Goal: Task Accomplishment & Management: Complete application form

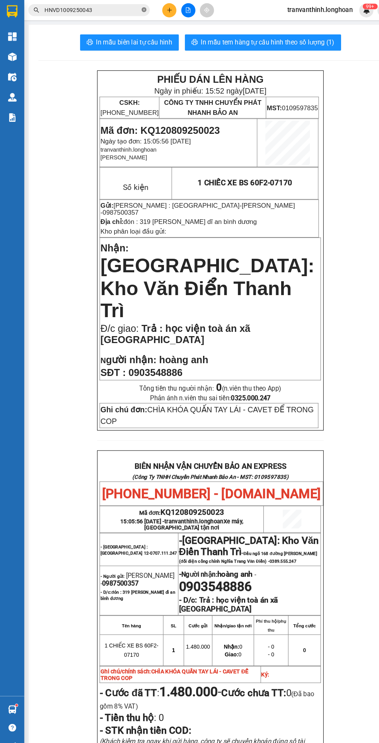
click at [138, 9] on icon "close-circle" at bounding box center [137, 9] width 5 height 5
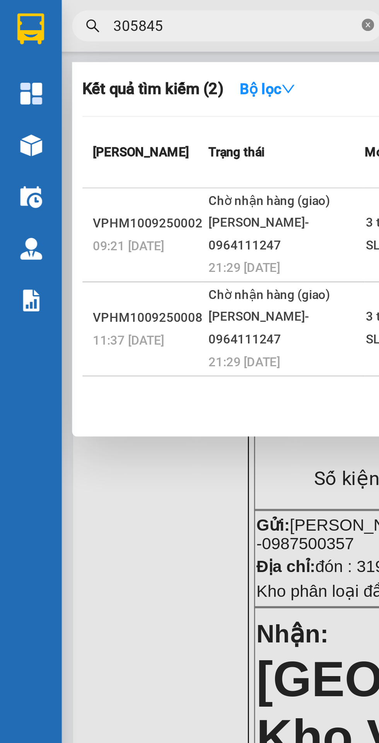
type input "305845"
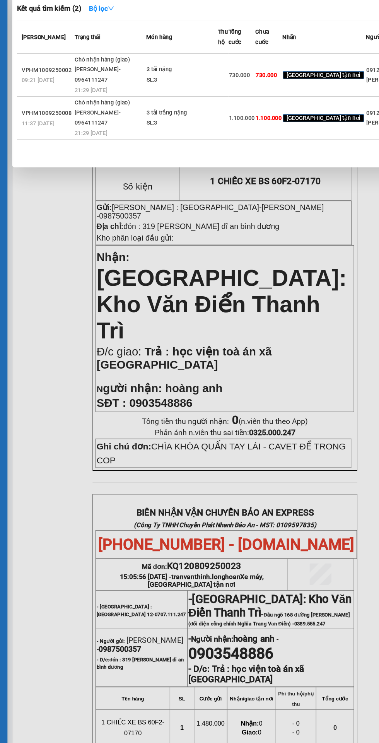
scroll to position [0, 14]
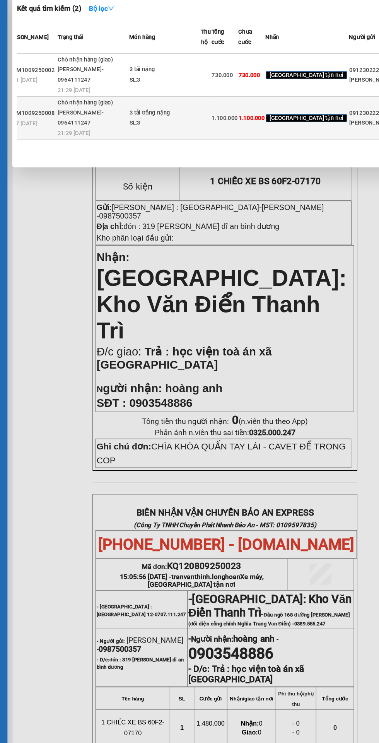
click at [224, 141] on td "1.100.000" at bounding box center [223, 123] width 22 height 35
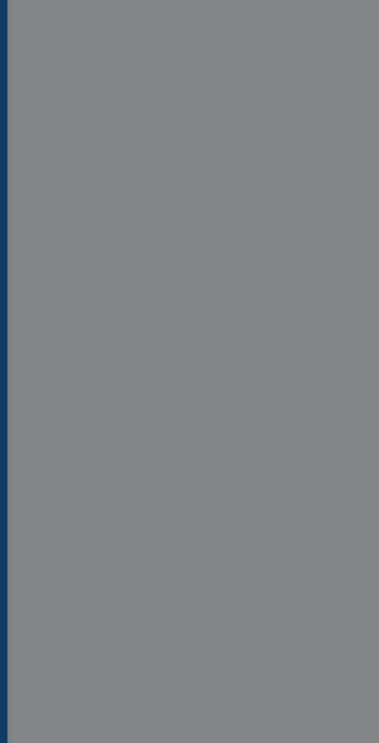
type input "0912302229"
type input "[PERSON_NAME]"
type input "0906305845"
type input "hòa"
checkbox input "true"
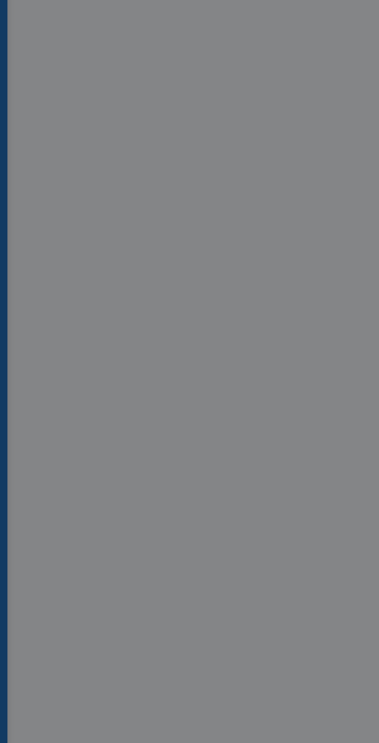
type input "cty cơ khí hòa chất 14,số 2 phan đăng lưu,[GEOGRAPHIC_DATA], [GEOGRAPHIC_DATA],…"
type input "1.100.000"
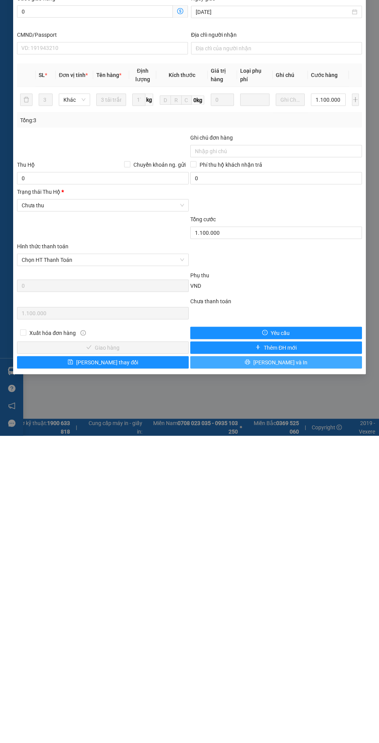
click at [254, 669] on button "[PERSON_NAME] và In" at bounding box center [276, 669] width 172 height 12
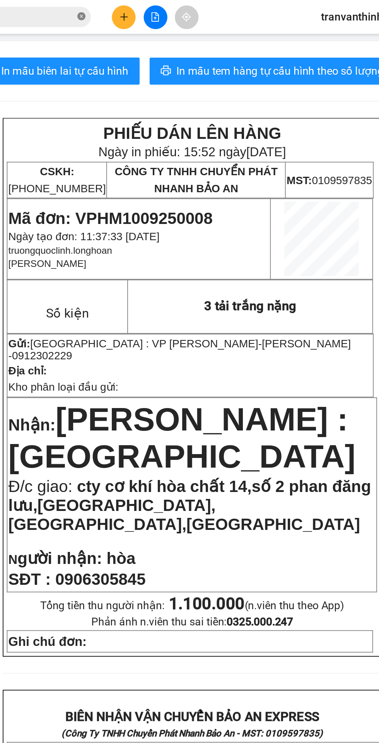
click at [138, 10] on icon "close-circle" at bounding box center [137, 9] width 5 height 5
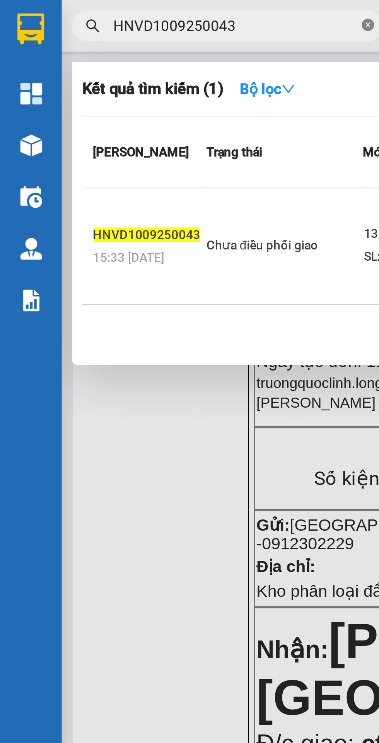
scroll to position [0, 2]
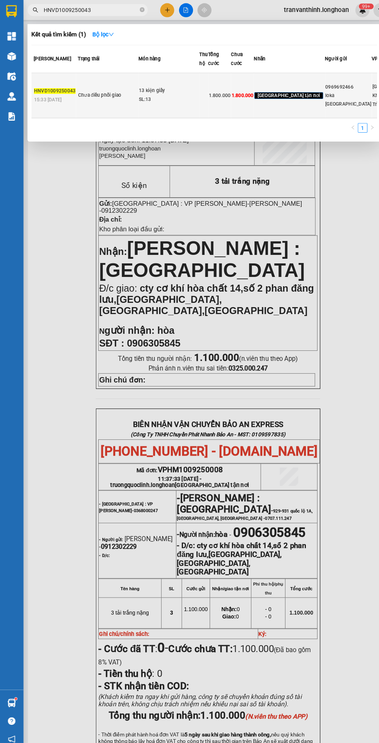
type input "HNVD1009250043"
click at [185, 92] on div "13 kiện giấy" at bounding box center [164, 88] width 58 height 9
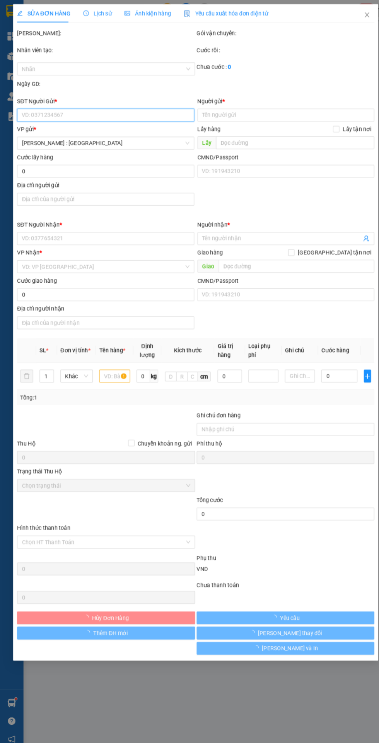
type input "0969692466"
type input "loka [GEOGRAPHIC_DATA]"
type input "0707371450"
type input "trang"
checkbox input "true"
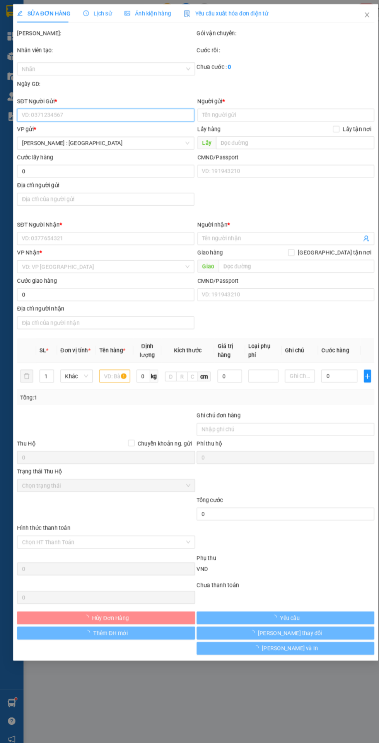
type input "khu [GEOGRAPHIC_DATA],xã [GEOGRAPHIC_DATA] và [GEOGRAPHIC_DATA], huyện [GEOGRAP…"
type input "hàng giao nguyên kiện, hư vỡ ko đền"
type input "1.800.000"
